Goal: Transaction & Acquisition: Purchase product/service

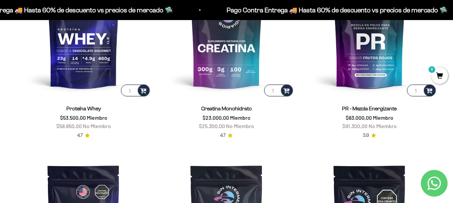
scroll to position [268, 0]
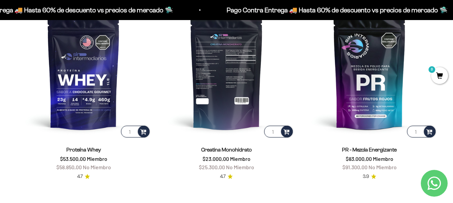
click at [228, 75] on img at bounding box center [226, 71] width 135 height 135
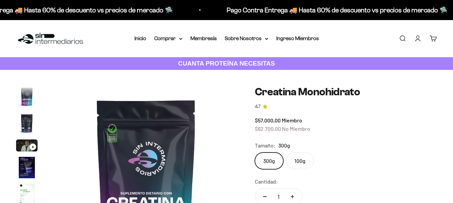
scroll to position [27, 0]
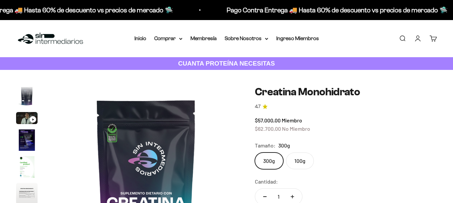
click at [370, 123] on div "$57.000,00 Miembro $62.700,00 No Miembro" at bounding box center [346, 124] width 182 height 17
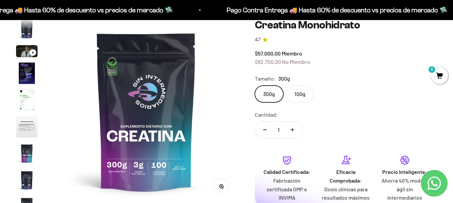
scroll to position [0, 0]
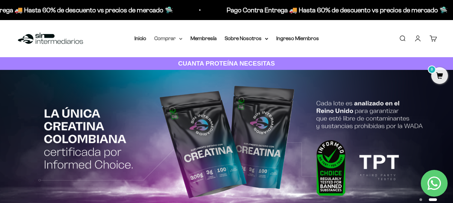
click at [178, 39] on summary "Comprar" at bounding box center [168, 38] width 28 height 9
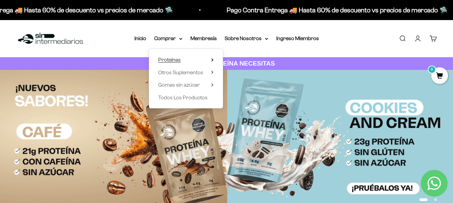
click at [204, 59] on summary "Proteínas" at bounding box center [185, 60] width 55 height 9
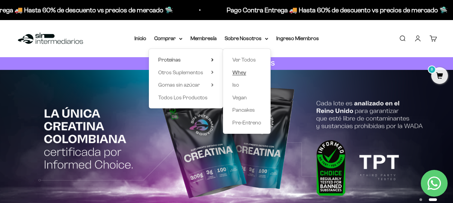
click at [240, 73] on span "Whey" at bounding box center [239, 73] width 14 height 6
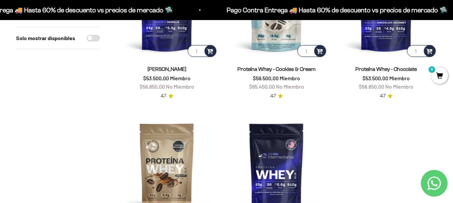
scroll to position [168, 0]
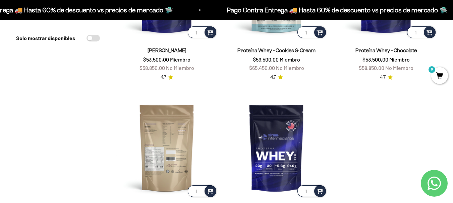
click at [153, 136] on img at bounding box center [167, 148] width 102 height 102
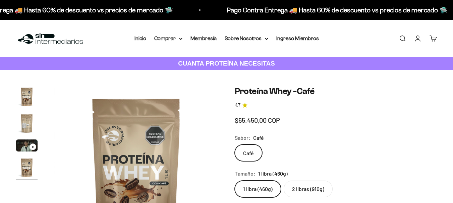
scroll to position [67, 0]
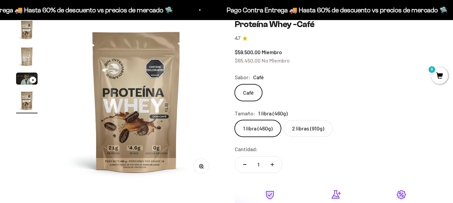
click at [305, 130] on label "2 libras (910g)" at bounding box center [308, 128] width 49 height 17
click at [235, 120] on input "2 libras (910g)" at bounding box center [234, 120] width 0 height 0
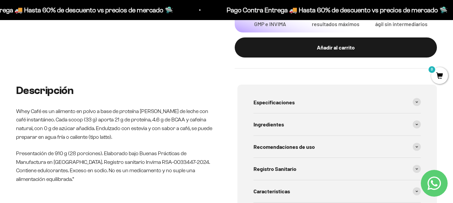
scroll to position [268, 0]
